Goal: Information Seeking & Learning: Learn about a topic

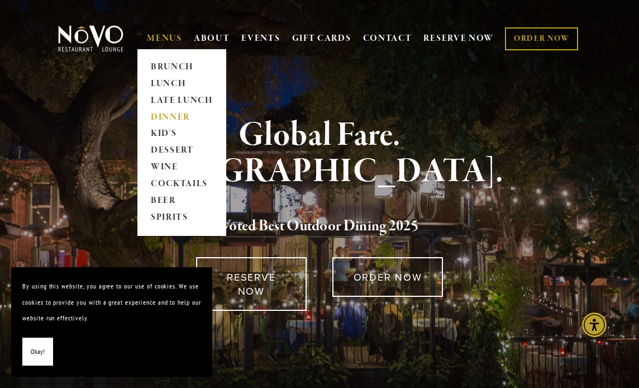
click at [173, 121] on link "DINNER" at bounding box center [182, 117] width 70 height 17
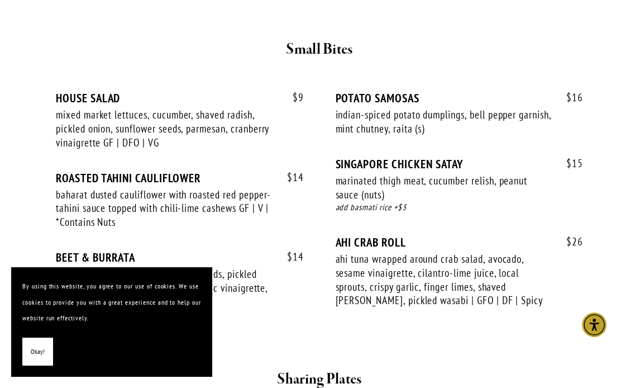
scroll to position [453, 0]
click at [41, 350] on span "Okay!" at bounding box center [38, 352] width 14 height 16
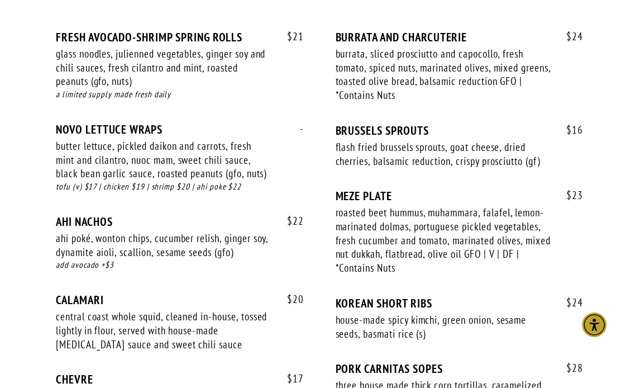
scroll to position [844, 0]
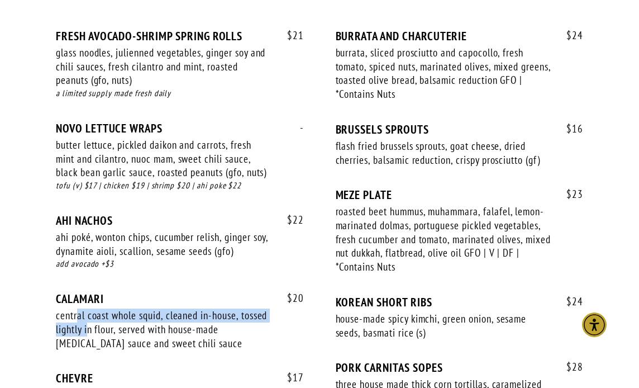
drag, startPoint x: 77, startPoint y: 297, endPoint x: 90, endPoint y: 315, distance: 21.6
click at [90, 315] on div "central coast whole squid, cleaned in-house, tossed lightly in flour, served wi…" at bounding box center [164, 328] width 216 height 41
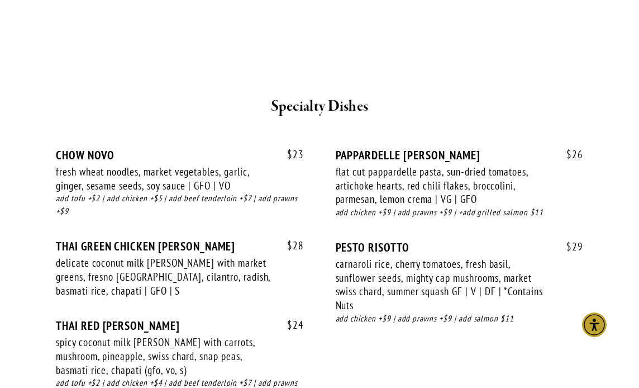
scroll to position [1674, 0]
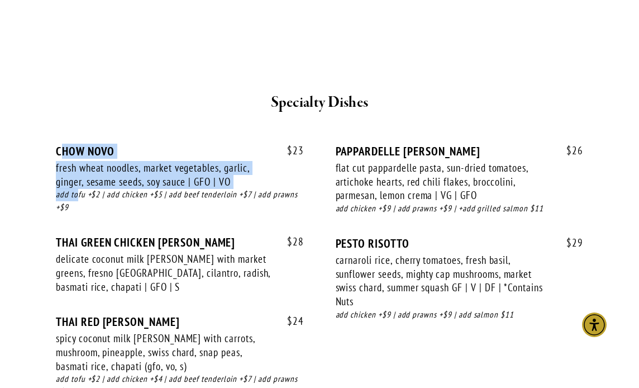
drag, startPoint x: 64, startPoint y: 135, endPoint x: 78, endPoint y: 176, distance: 43.8
click at [78, 176] on div "$ 23 CHOW NOVO fresh wheat noodles, market vegetables, garlic, ginger, sesame s…" at bounding box center [180, 189] width 248 height 91
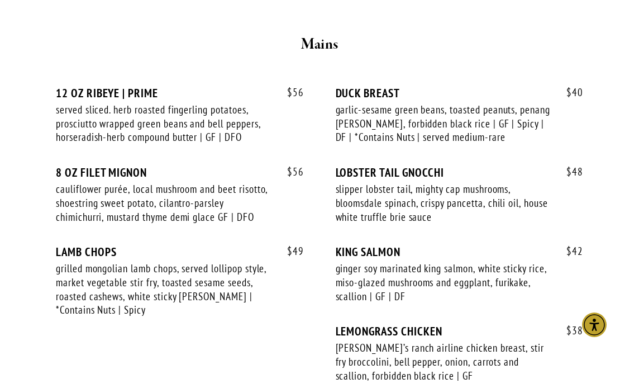
scroll to position [2137, 0]
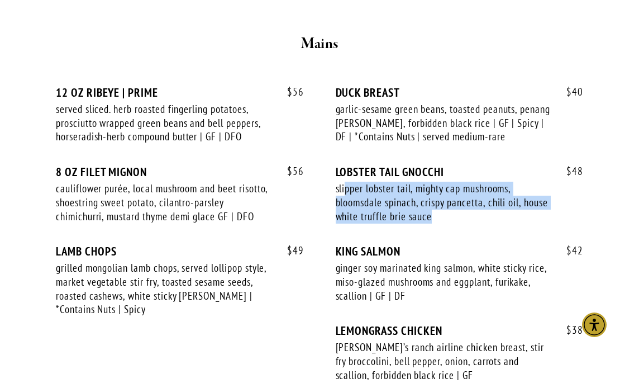
drag, startPoint x: 345, startPoint y: 174, endPoint x: 344, endPoint y: 211, distance: 37.5
click at [344, 211] on div "$ 48 LOBSTER TAIL GNOCCHI slipper lobster tail, mighty cap mushrooms, bloomsdal…" at bounding box center [460, 204] width 248 height 79
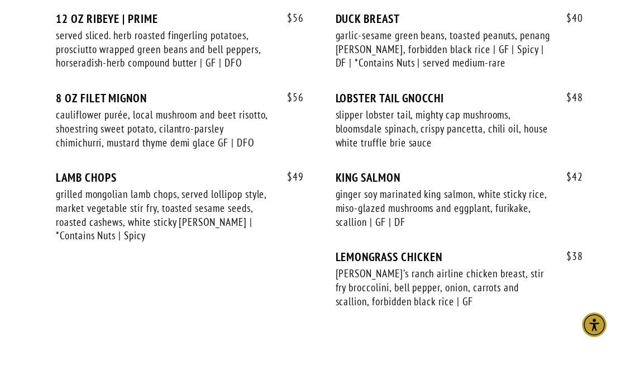
scroll to position [2167, 0]
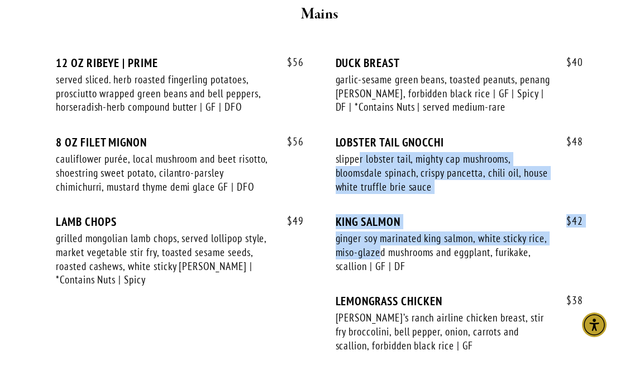
drag, startPoint x: 362, startPoint y: 141, endPoint x: 380, endPoint y: 239, distance: 99.5
click at [380, 239] on div "$ 56 12 OZ RIBEYE | PRIME served sliced. herb roasted fingerling potatoes, pros…" at bounding box center [319, 215] width 527 height 318
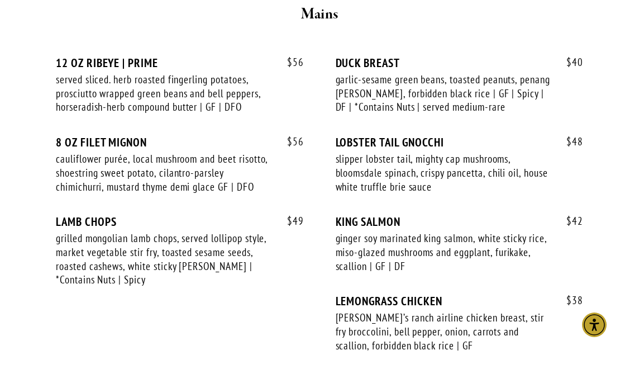
click at [339, 244] on div "ginger soy marinated king salmon, white sticky rice, miso-glazed mushrooms and …" at bounding box center [444, 251] width 216 height 41
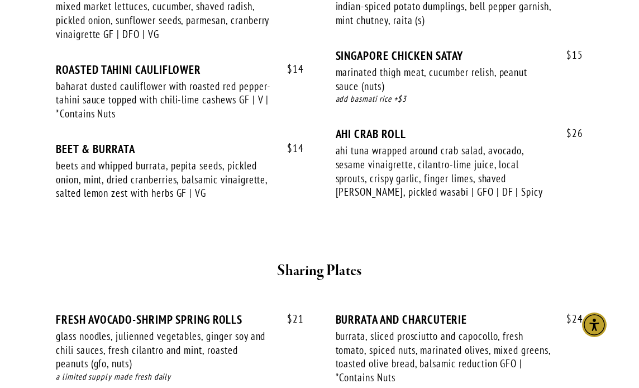
scroll to position [0, 0]
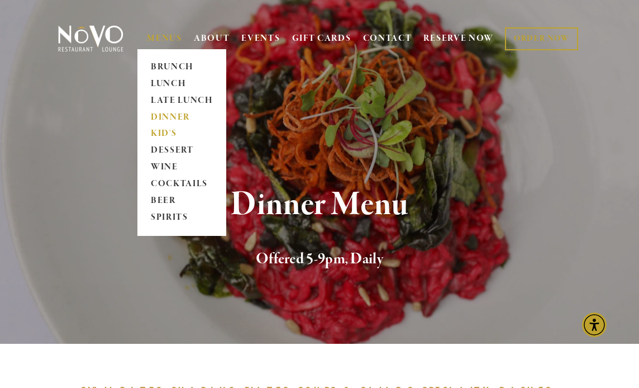
click at [159, 140] on link "KID'S" at bounding box center [182, 134] width 70 height 17
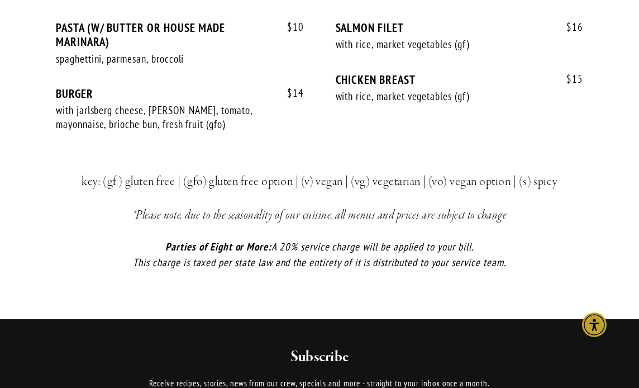
scroll to position [702, 0]
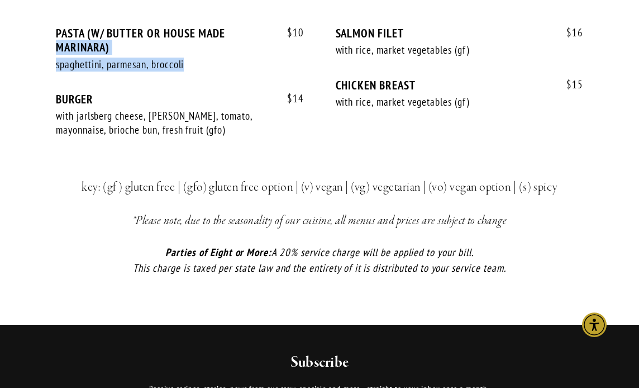
drag, startPoint x: 59, startPoint y: 42, endPoint x: 85, endPoint y: 74, distance: 40.9
click at [85, 74] on div "$ 10 PASTA (W/ BUTTER OR HOUSE MADE MARINARA) spaghettini, parmesan, broccoli $…" at bounding box center [180, 59] width 248 height 66
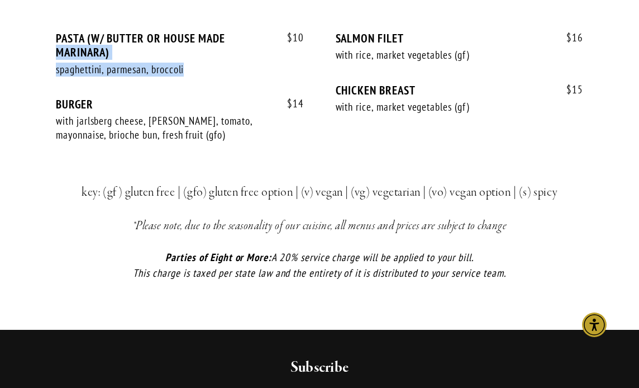
scroll to position [697, 0]
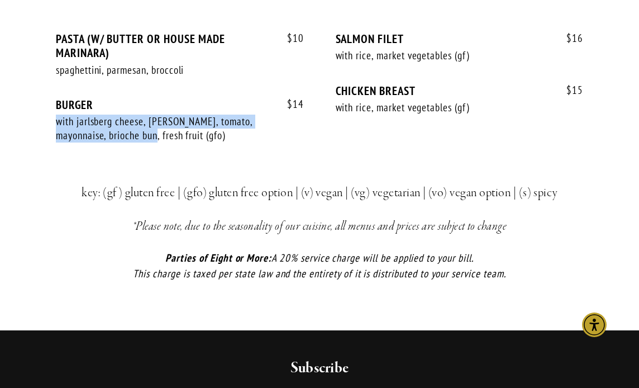
drag, startPoint x: 99, startPoint y: 108, endPoint x: 125, endPoint y: 137, distance: 39.2
click at [125, 137] on div "$ 14 BURGER with jarlsberg cheese, lettuce, tomato, mayonnaise, brioche bun, fr…" at bounding box center [180, 130] width 248 height 65
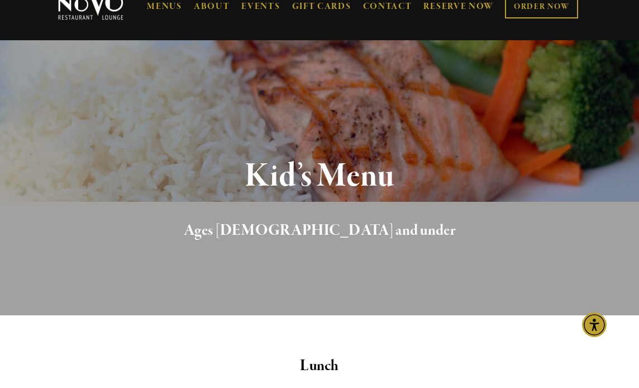
scroll to position [0, 0]
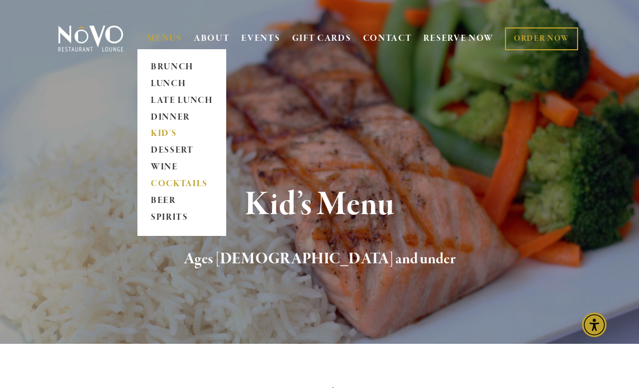
click at [172, 188] on link "COCKTAILS" at bounding box center [182, 184] width 70 height 17
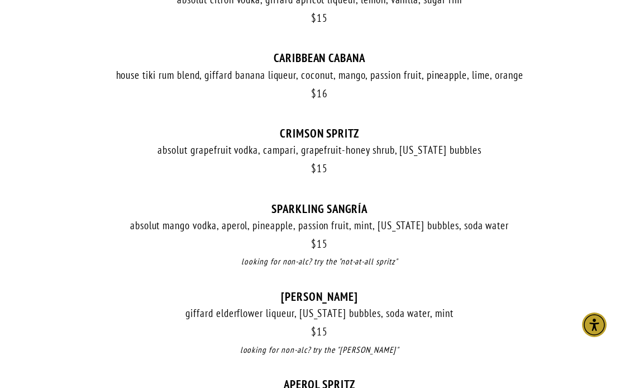
scroll to position [1037, 0]
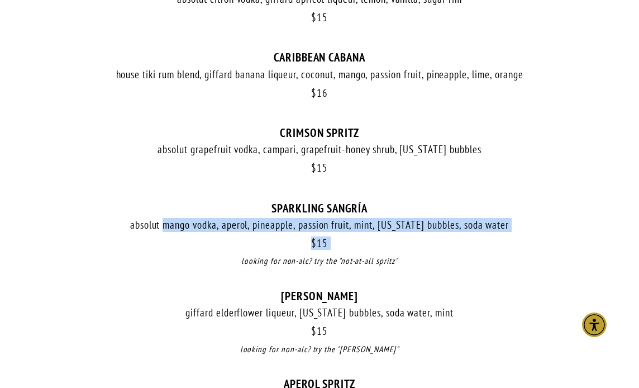
drag, startPoint x: 165, startPoint y: 222, endPoint x: 191, endPoint y: 263, distance: 49.0
click at [191, 263] on div "$ 15 SPARKLING SANGRÍA absolut mango vodka, aperol, pineapple, passion fruit, m…" at bounding box center [319, 245] width 527 height 88
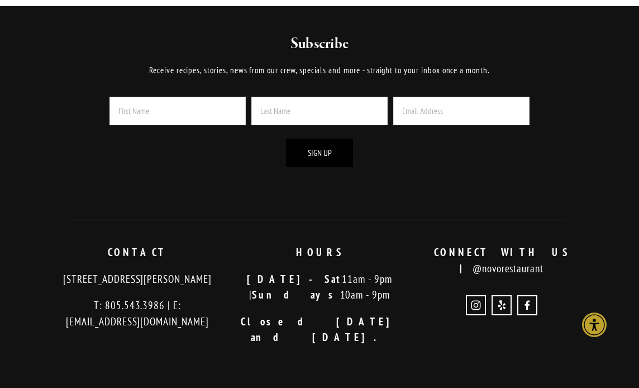
scroll to position [1631, 0]
